Goal: Navigation & Orientation: Find specific page/section

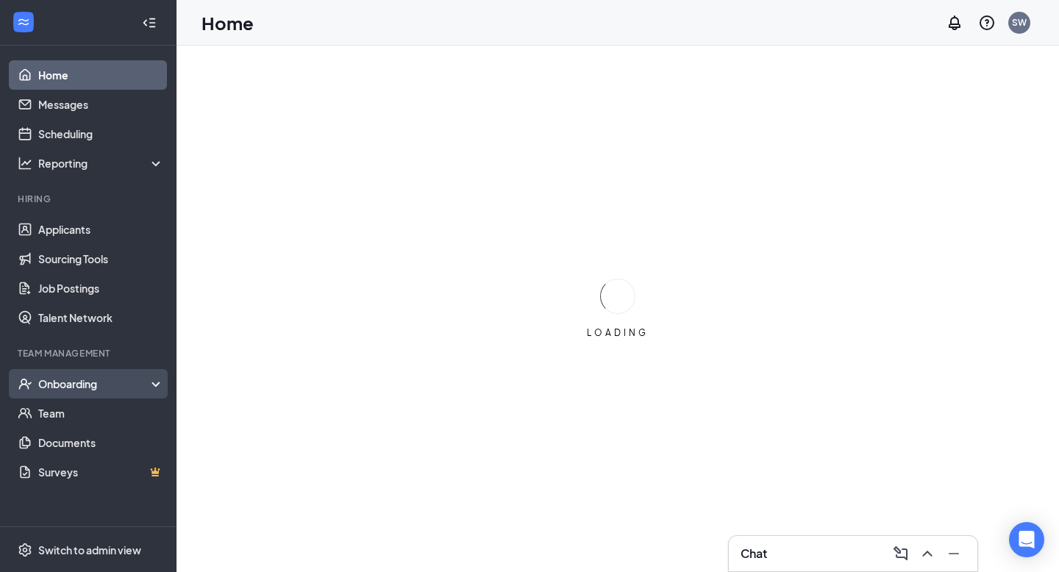
click at [110, 391] on div "Onboarding" at bounding box center [88, 383] width 176 height 29
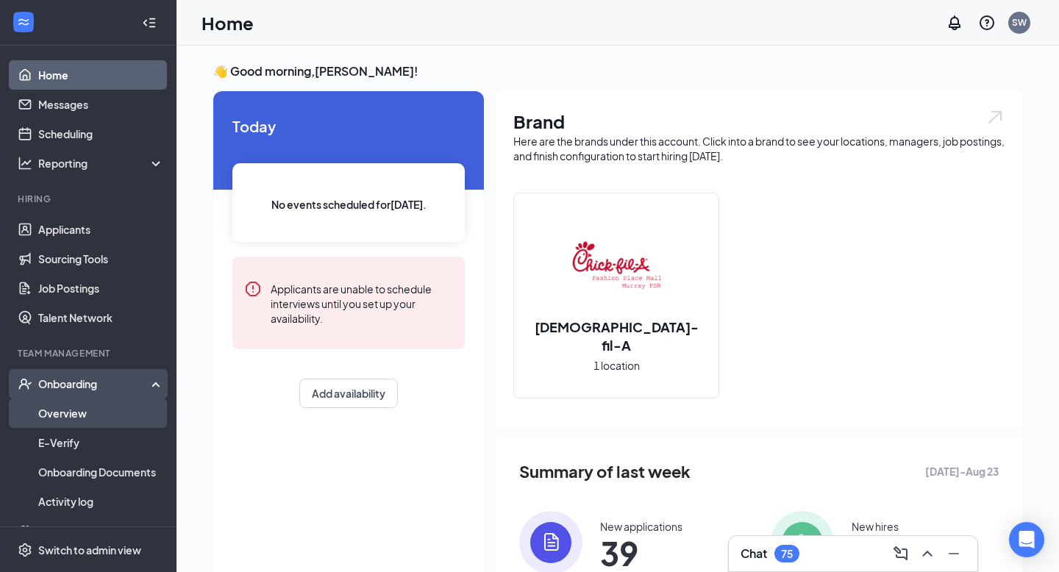
click at [100, 411] on link "Overview" at bounding box center [101, 412] width 126 height 29
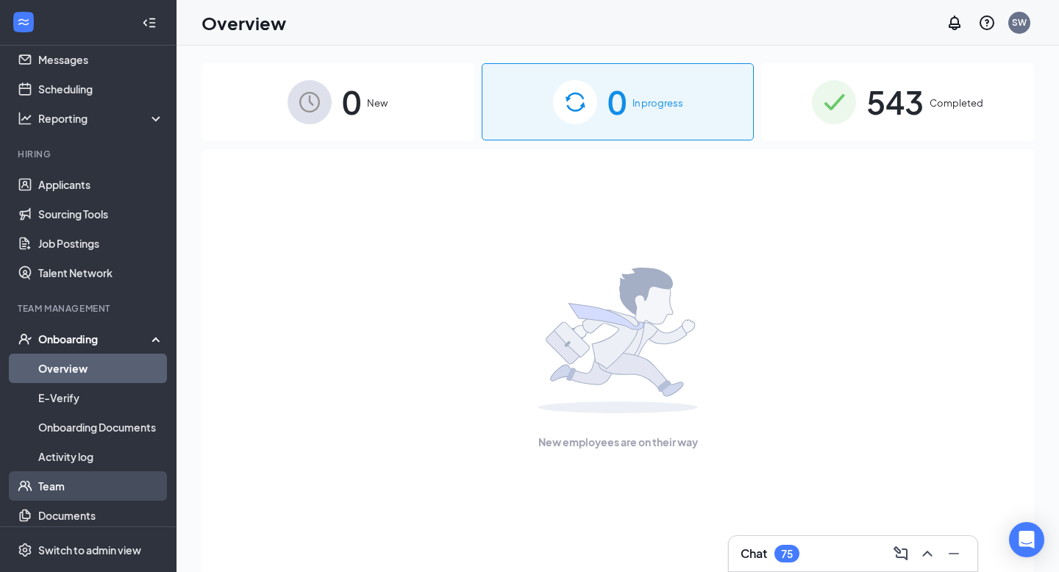
scroll to position [84, 0]
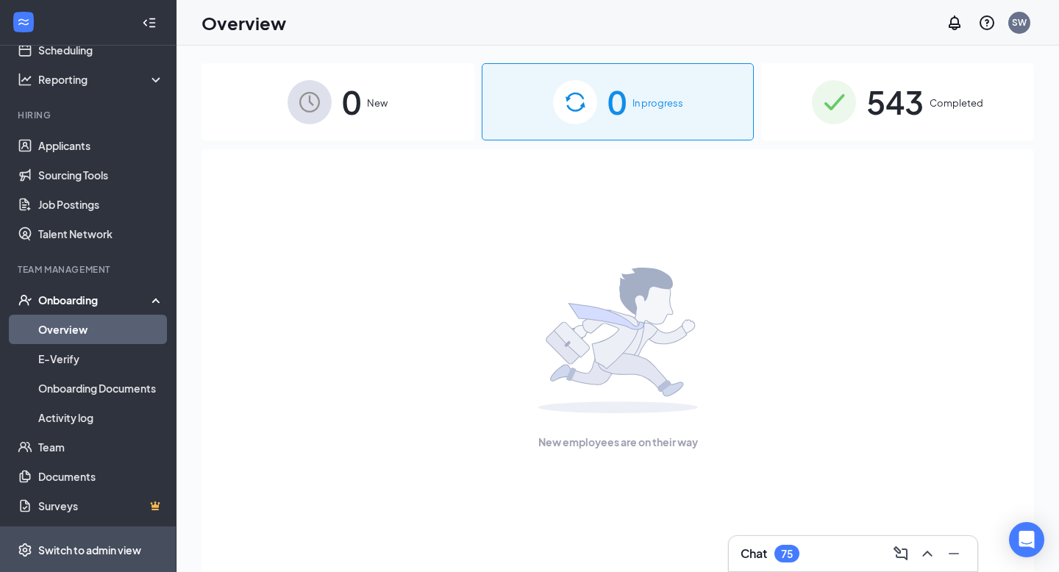
click at [74, 545] on div "Switch to admin view" at bounding box center [89, 550] width 103 height 15
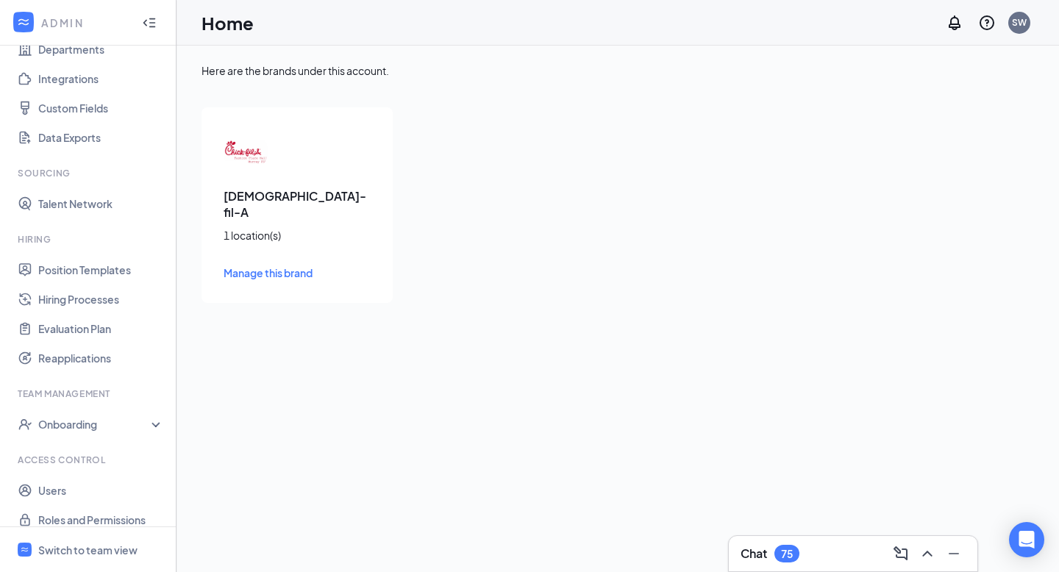
scroll to position [165, 0]
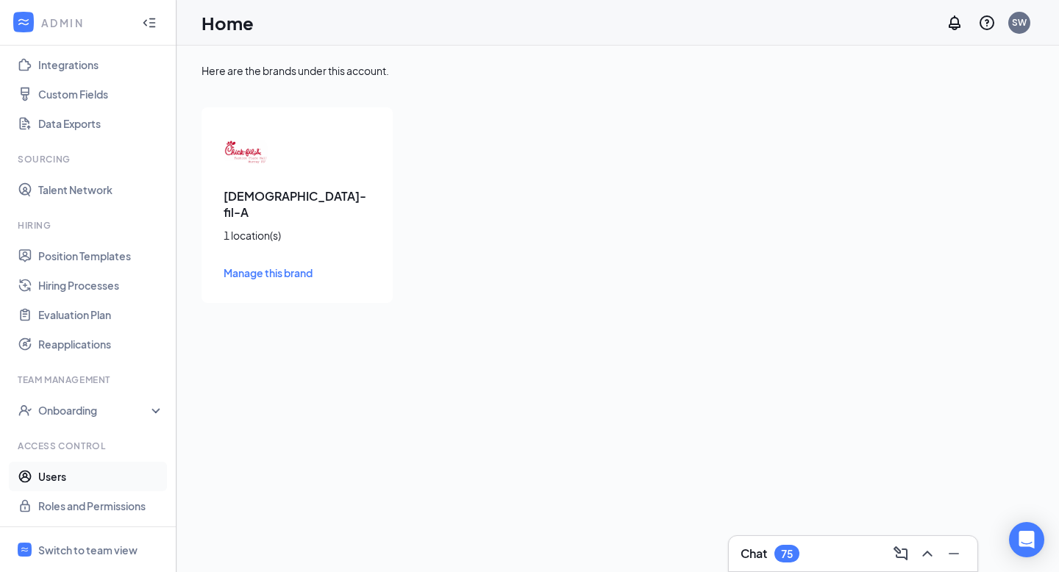
click at [82, 483] on link "Users" at bounding box center [101, 476] width 126 height 29
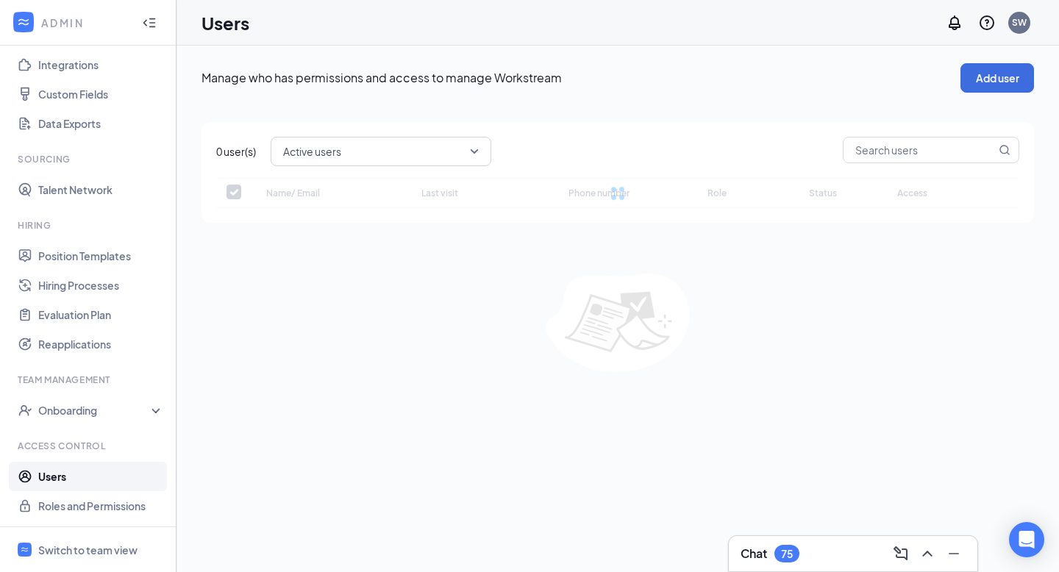
checkbox input "false"
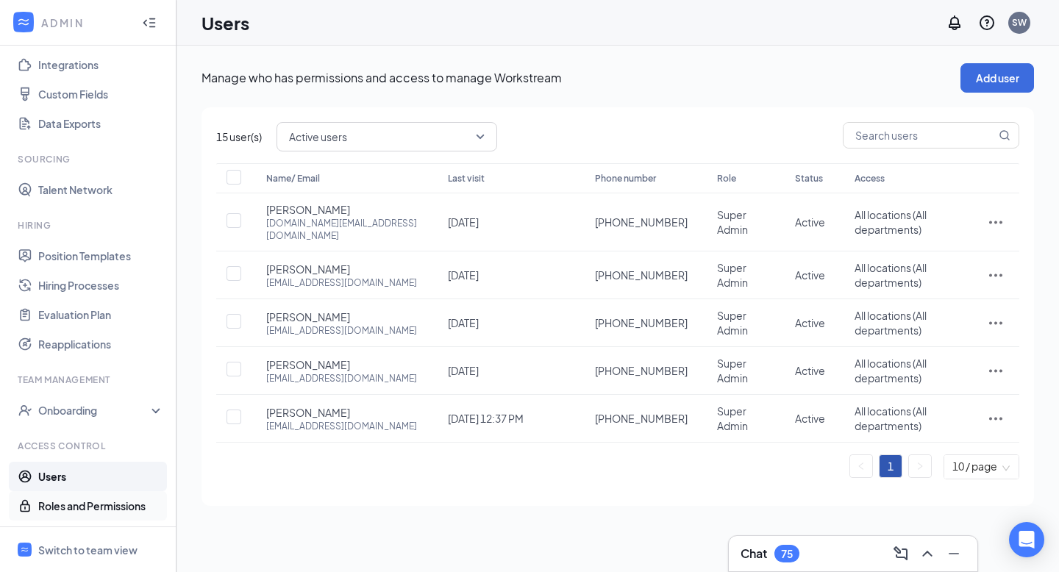
click at [101, 512] on link "Roles and Permissions" at bounding box center [101, 505] width 126 height 29
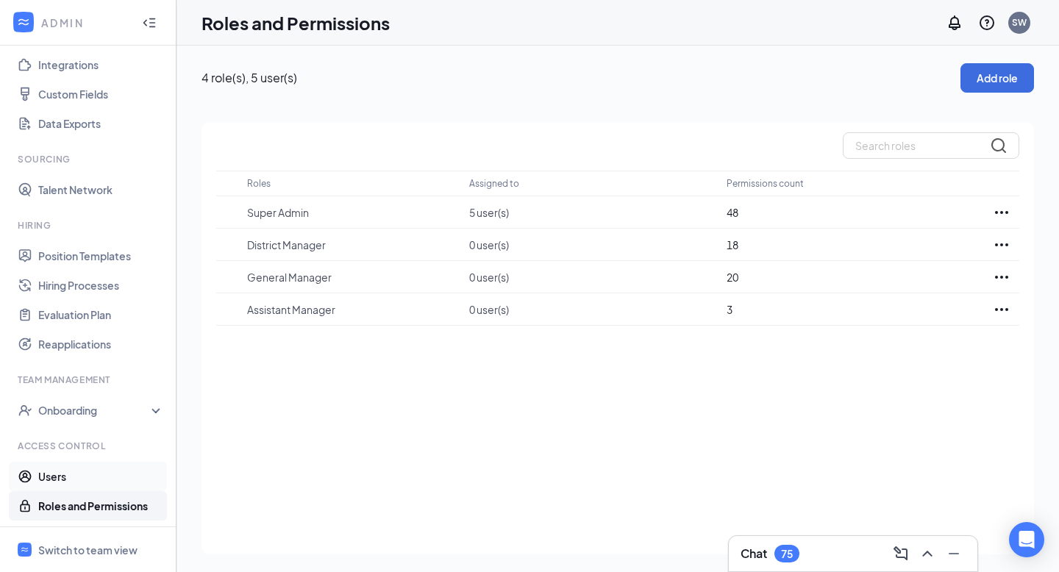
click at [91, 483] on link "Users" at bounding box center [101, 476] width 126 height 29
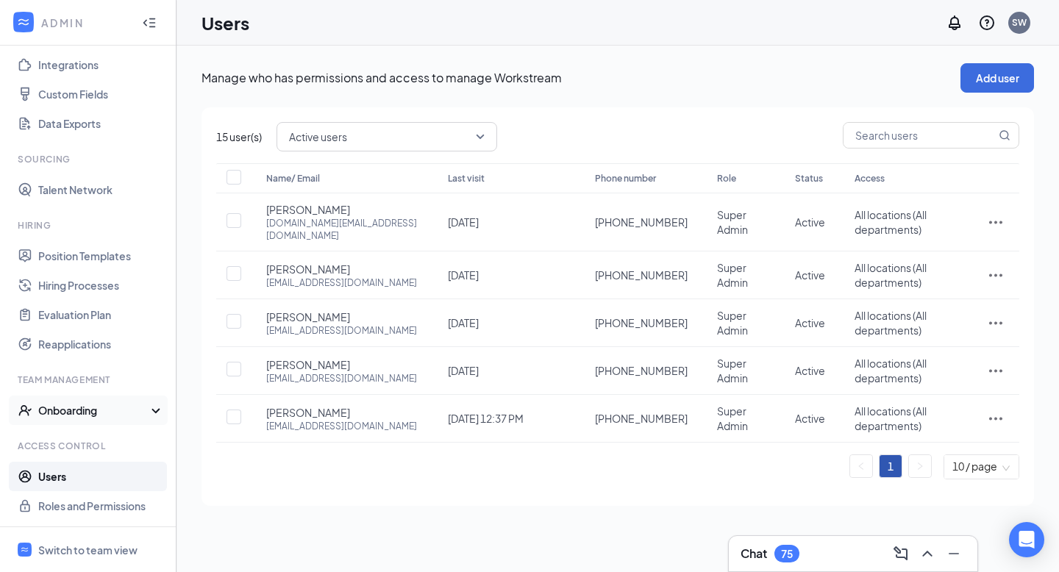
click at [84, 414] on div "Onboarding" at bounding box center [94, 410] width 113 height 15
